Goal: Find contact information: Obtain details needed to contact an individual or organization

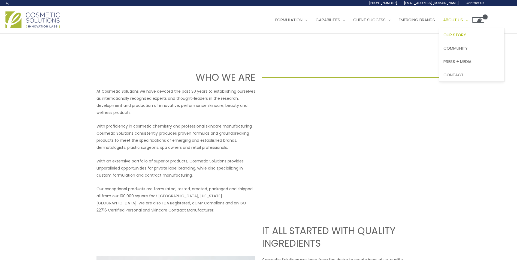
click at [463, 18] on span "About Us" at bounding box center [453, 20] width 20 height 6
click at [464, 73] on span "Contact" at bounding box center [453, 75] width 20 height 6
